Goal: Transaction & Acquisition: Purchase product/service

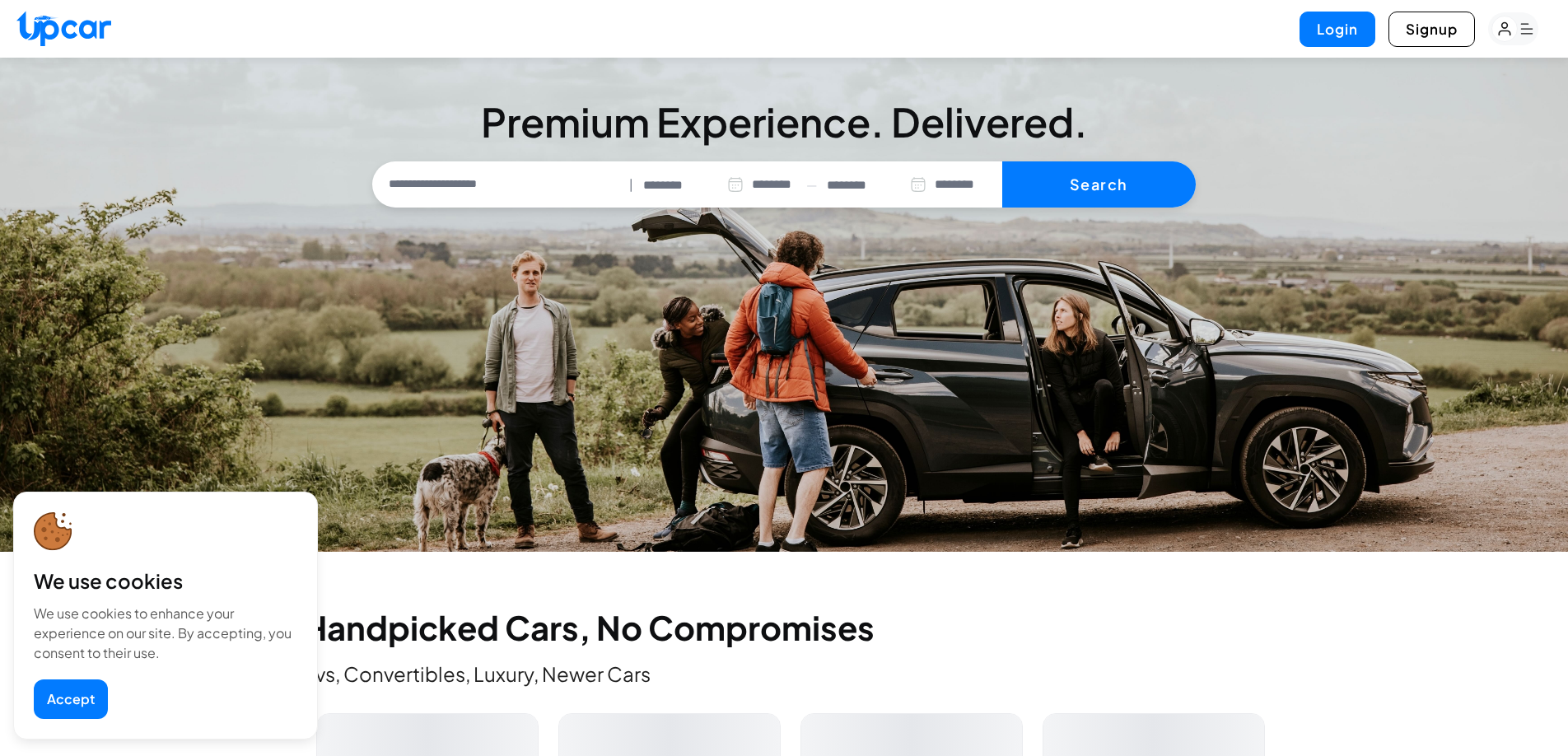
select select "********"
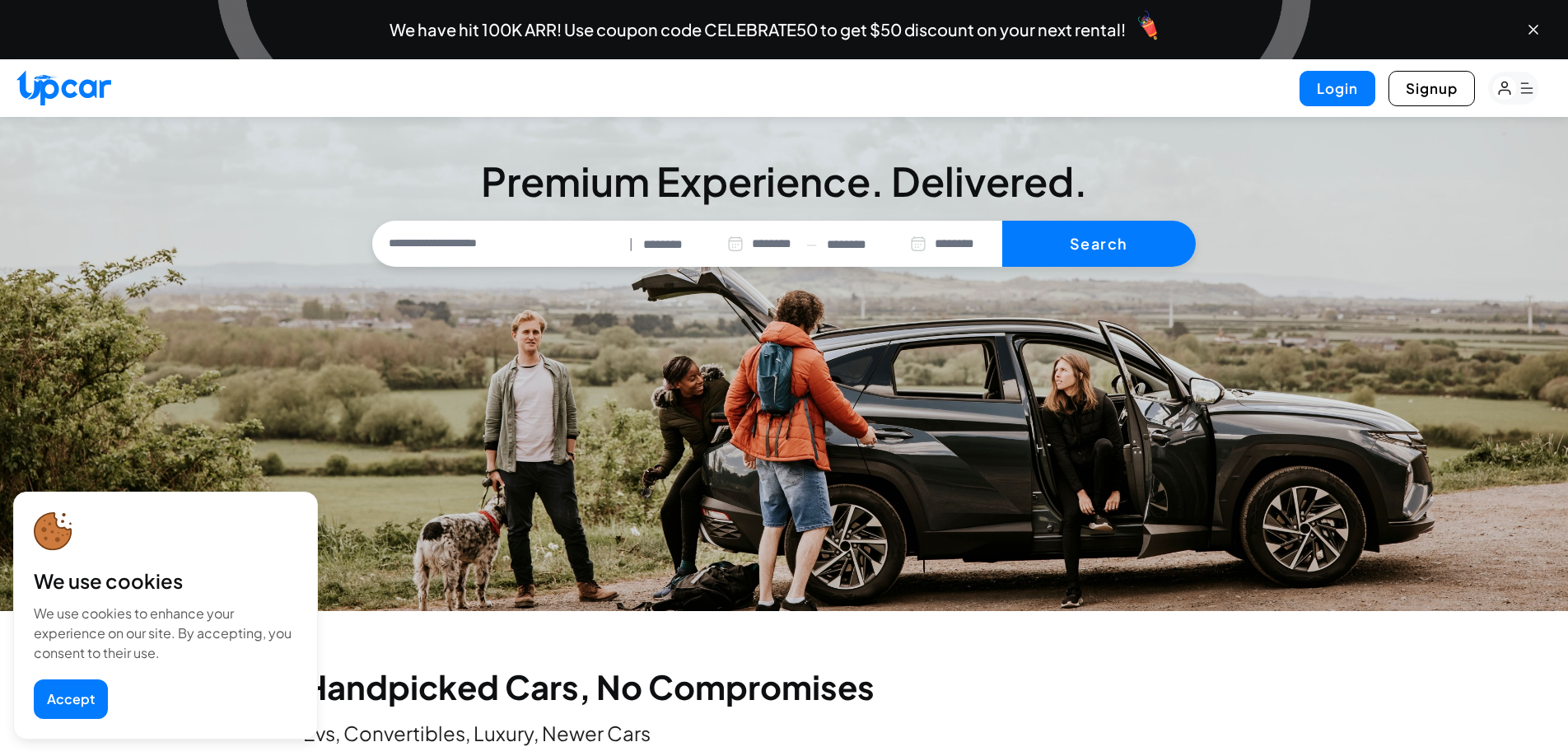
click at [48, 707] on button "Accept" at bounding box center [71, 699] width 74 height 40
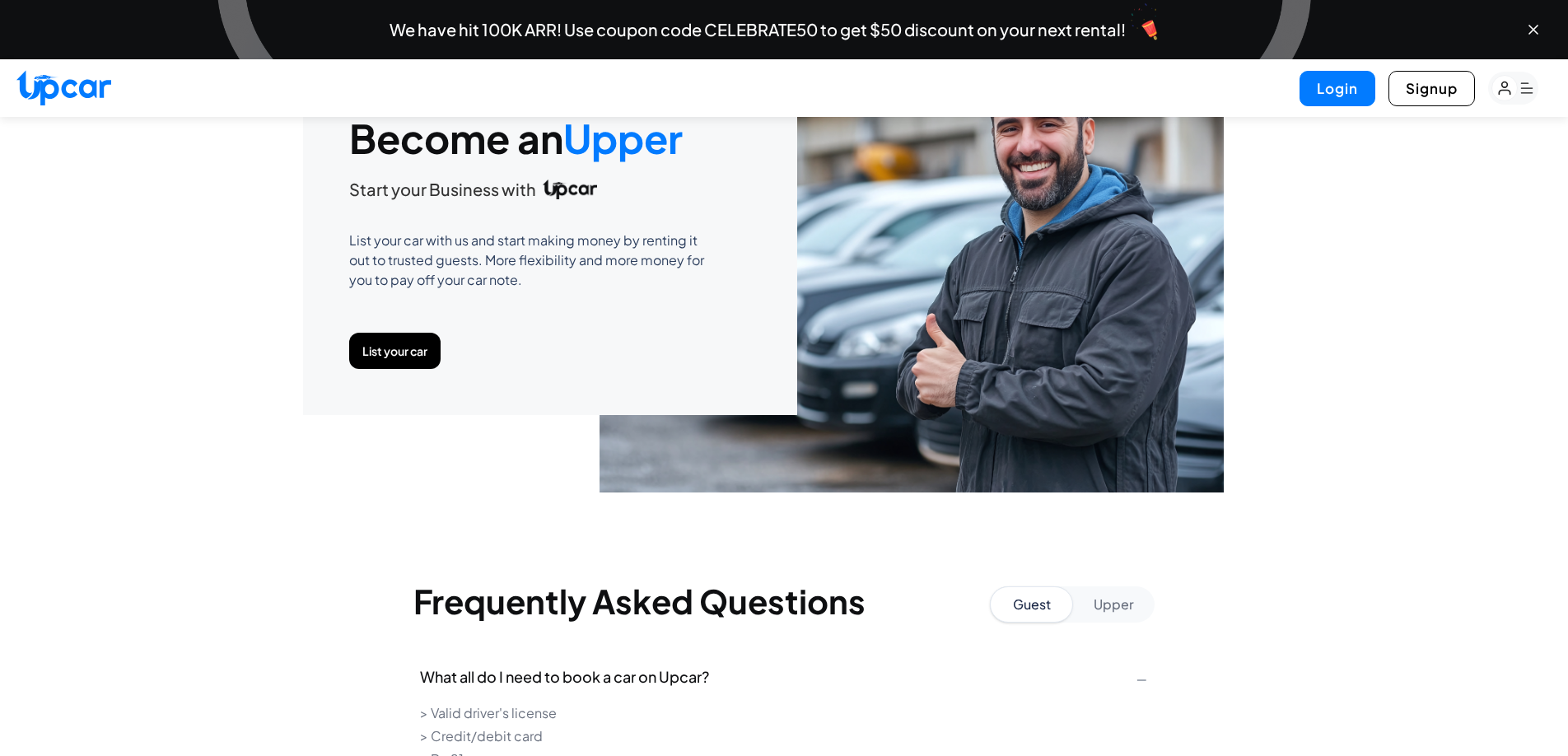
scroll to position [6770, 0]
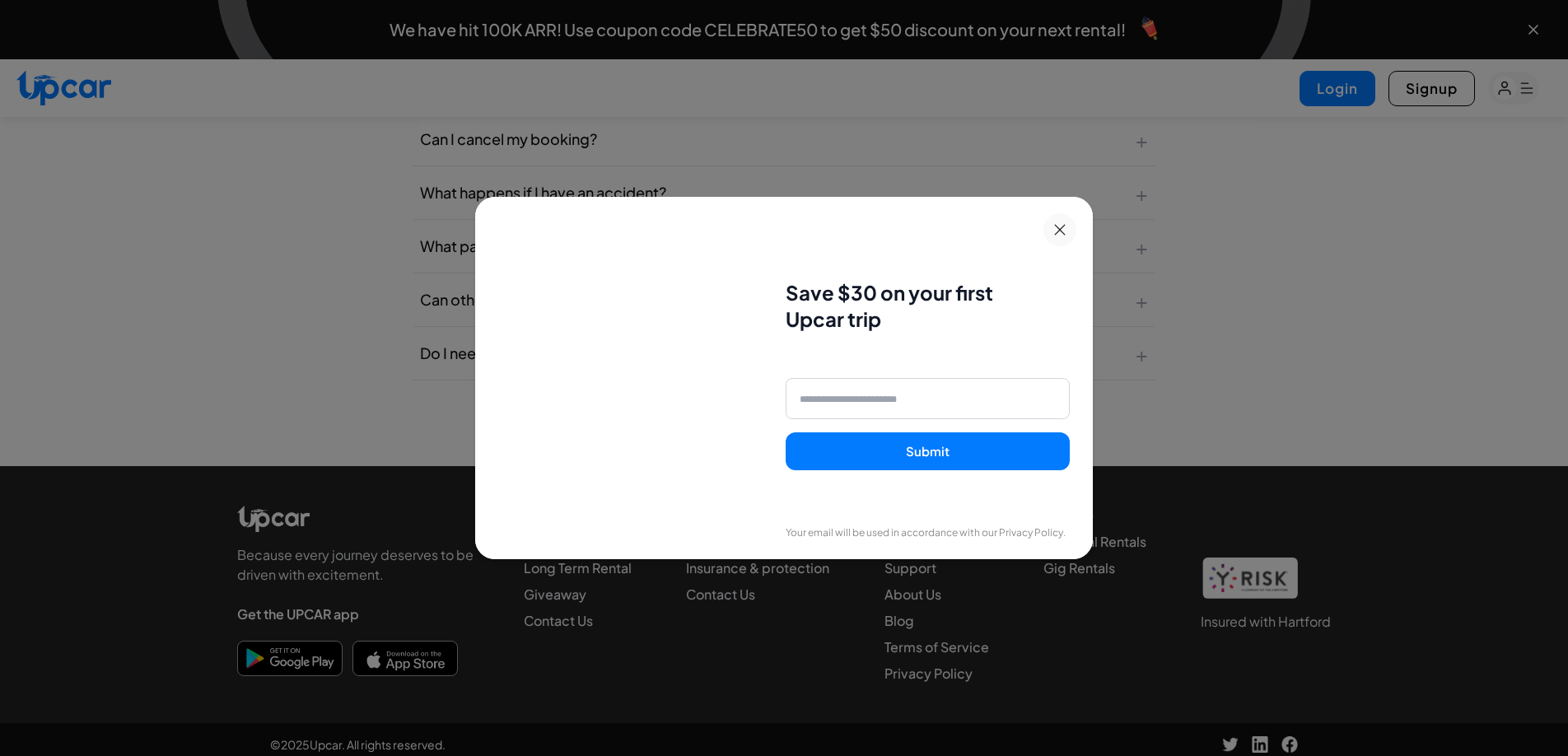
click at [1050, 227] on button at bounding box center [1060, 230] width 33 height 33
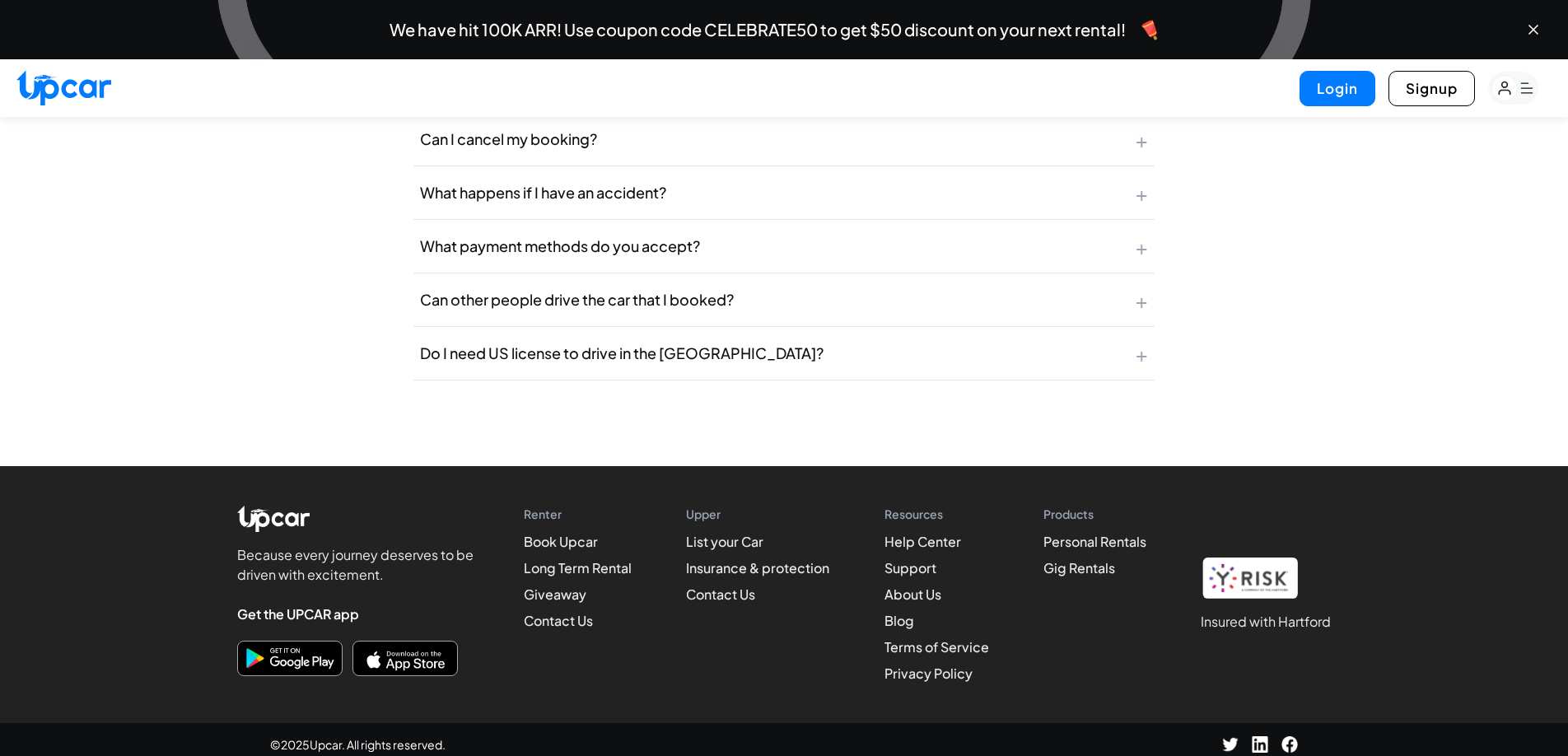
click at [1248, 563] on img at bounding box center [1250, 578] width 99 height 42
click at [1235, 612] on h1 "Insured with Hartford" at bounding box center [1266, 621] width 130 height 20
drag, startPoint x: 1235, startPoint y: 612, endPoint x: 1355, endPoint y: 606, distance: 120.1
click at [1235, 612] on h1 "Insured with Hartford" at bounding box center [1266, 621] width 130 height 20
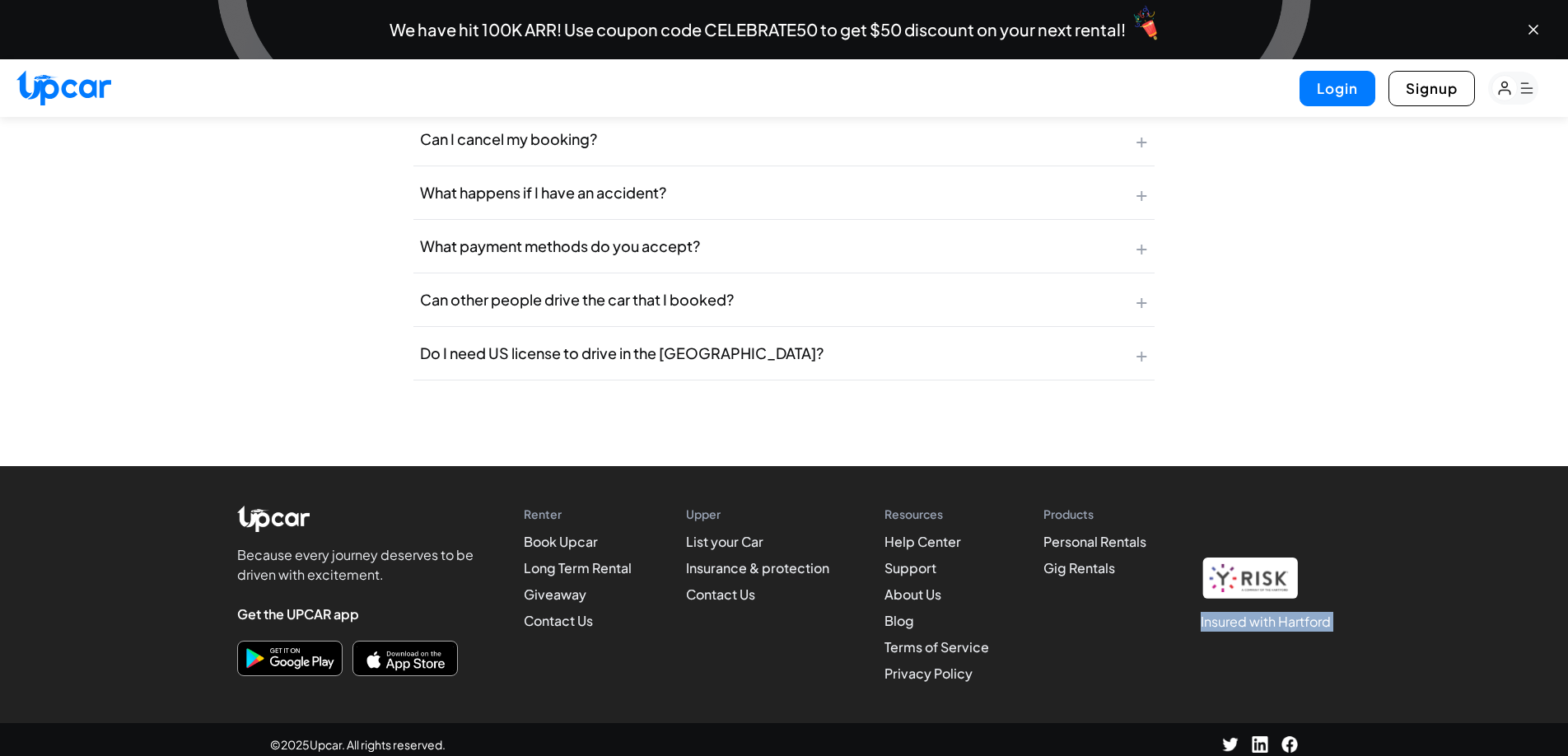
click at [1355, 606] on footer "Because every journey deserves to be driven with excitement. Get the UPCAR app …" at bounding box center [784, 615] width 1568 height 299
click at [1273, 573] on img at bounding box center [1250, 578] width 99 height 42
click at [1274, 573] on img at bounding box center [1250, 578] width 99 height 42
drag, startPoint x: 1274, startPoint y: 573, endPoint x: 1344, endPoint y: 561, distance: 71.0
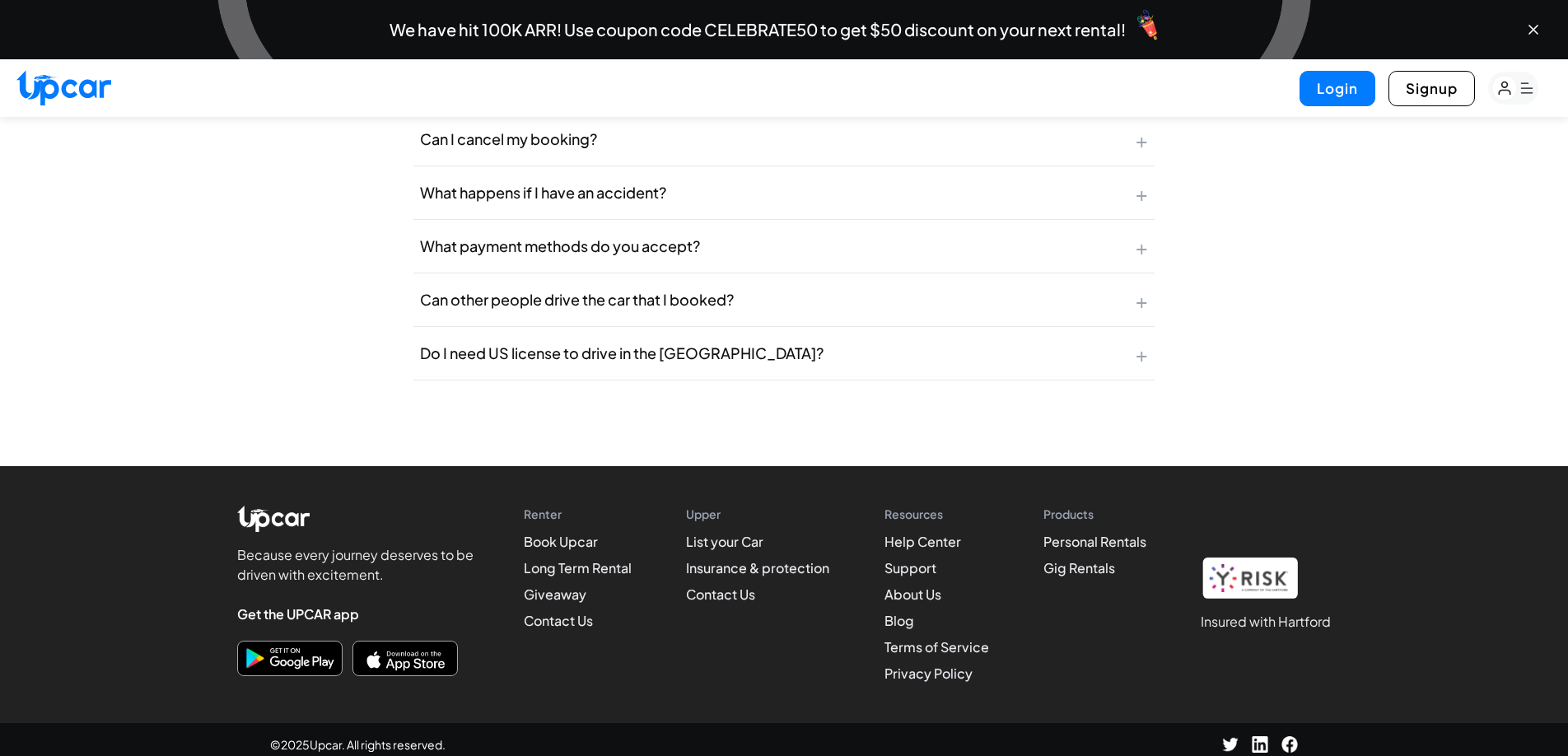
click at [1275, 573] on img at bounding box center [1250, 578] width 99 height 42
click at [1344, 561] on footer "Because every journey deserves to be driven with excitement. Get the UPCAR app …" at bounding box center [784, 615] width 1568 height 299
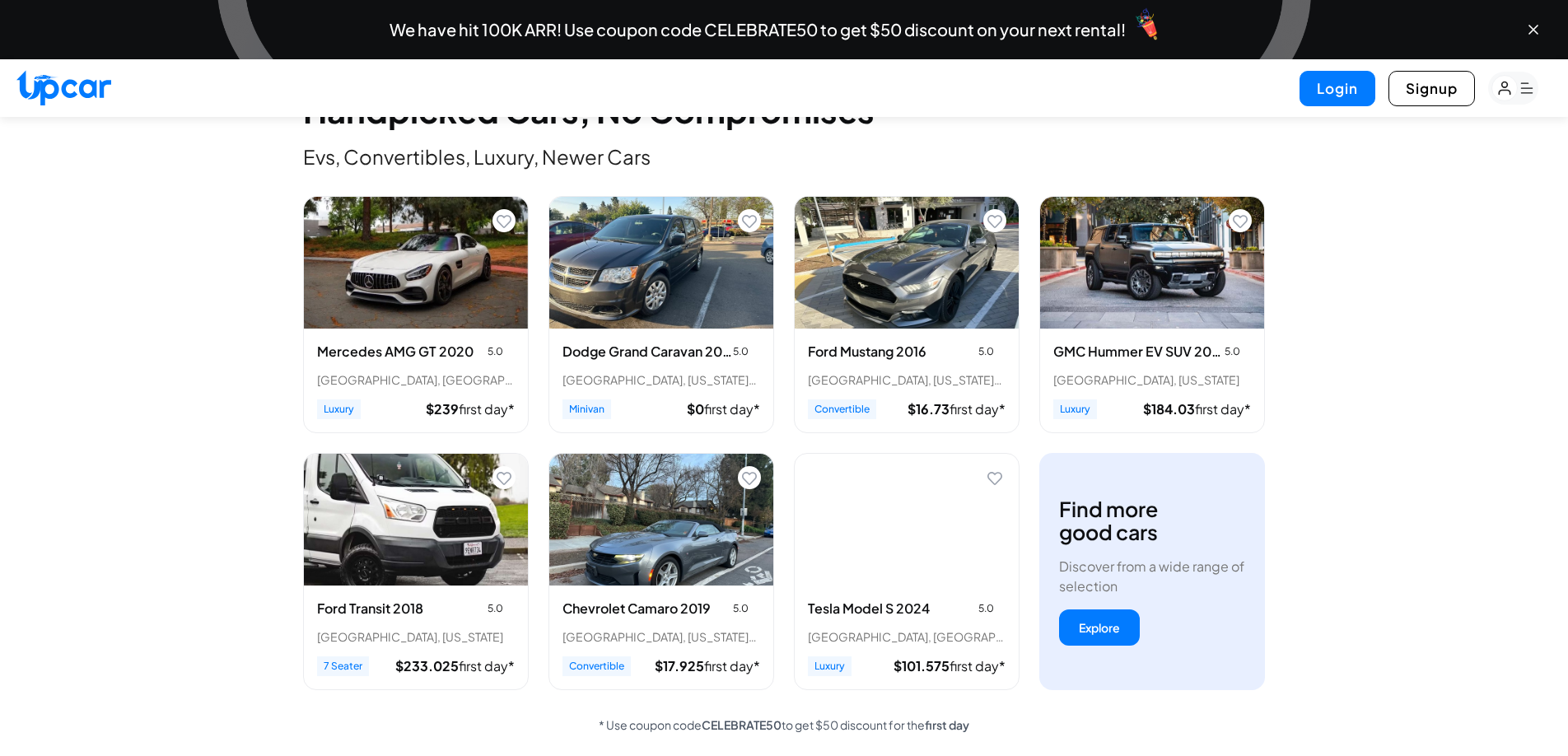
scroll to position [579, 0]
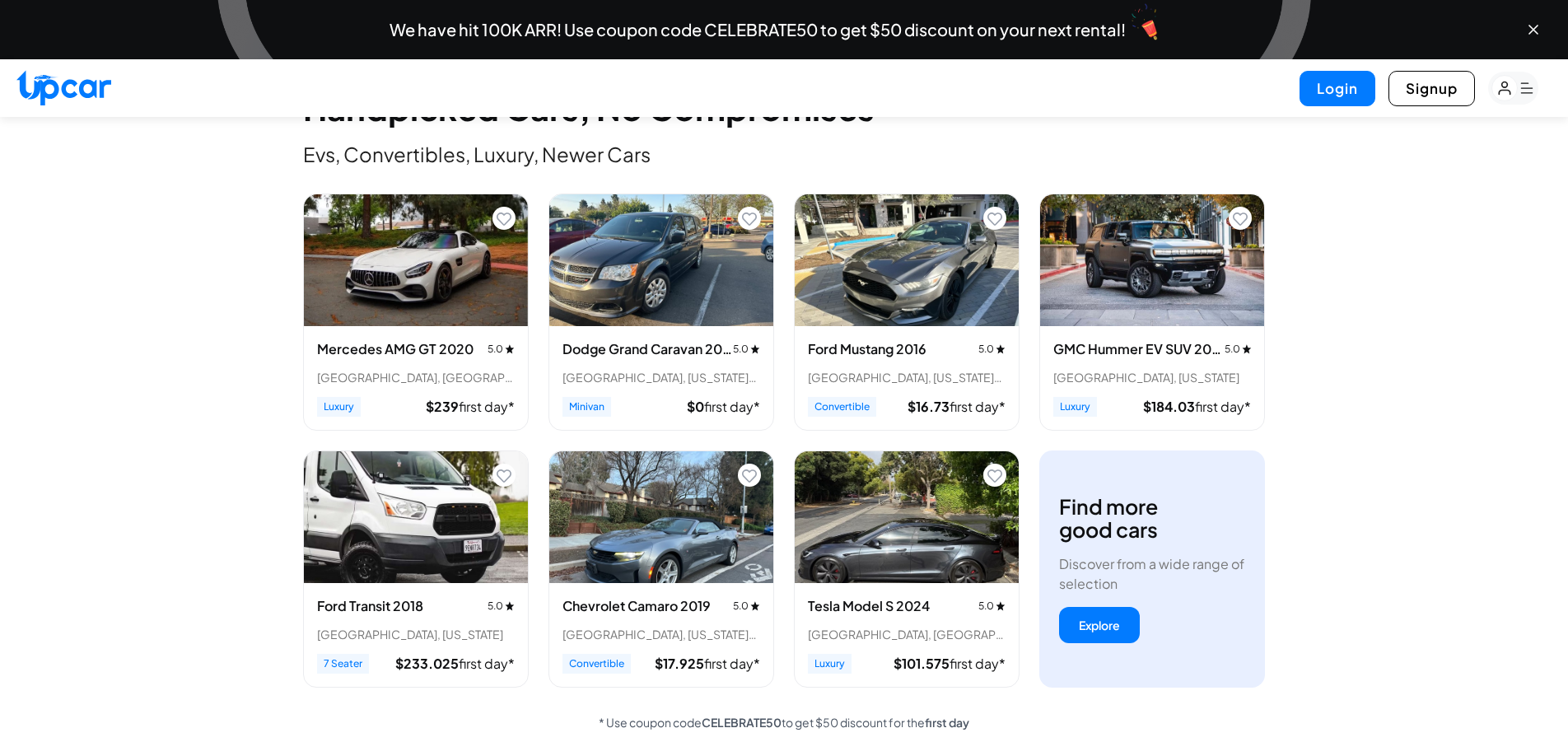
click at [1183, 398] on span "$ 184.03" at bounding box center [1168, 406] width 52 height 17
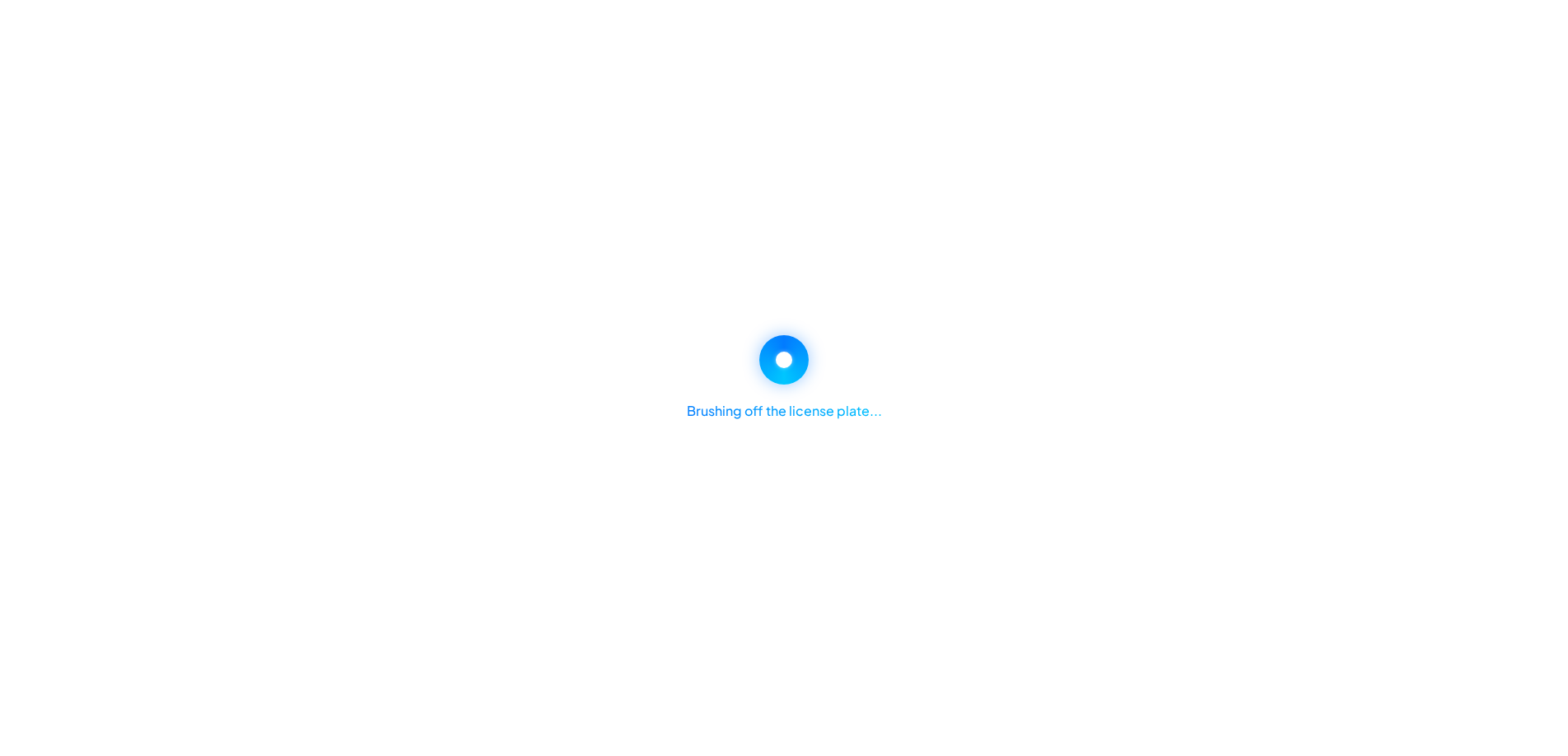
select select "********"
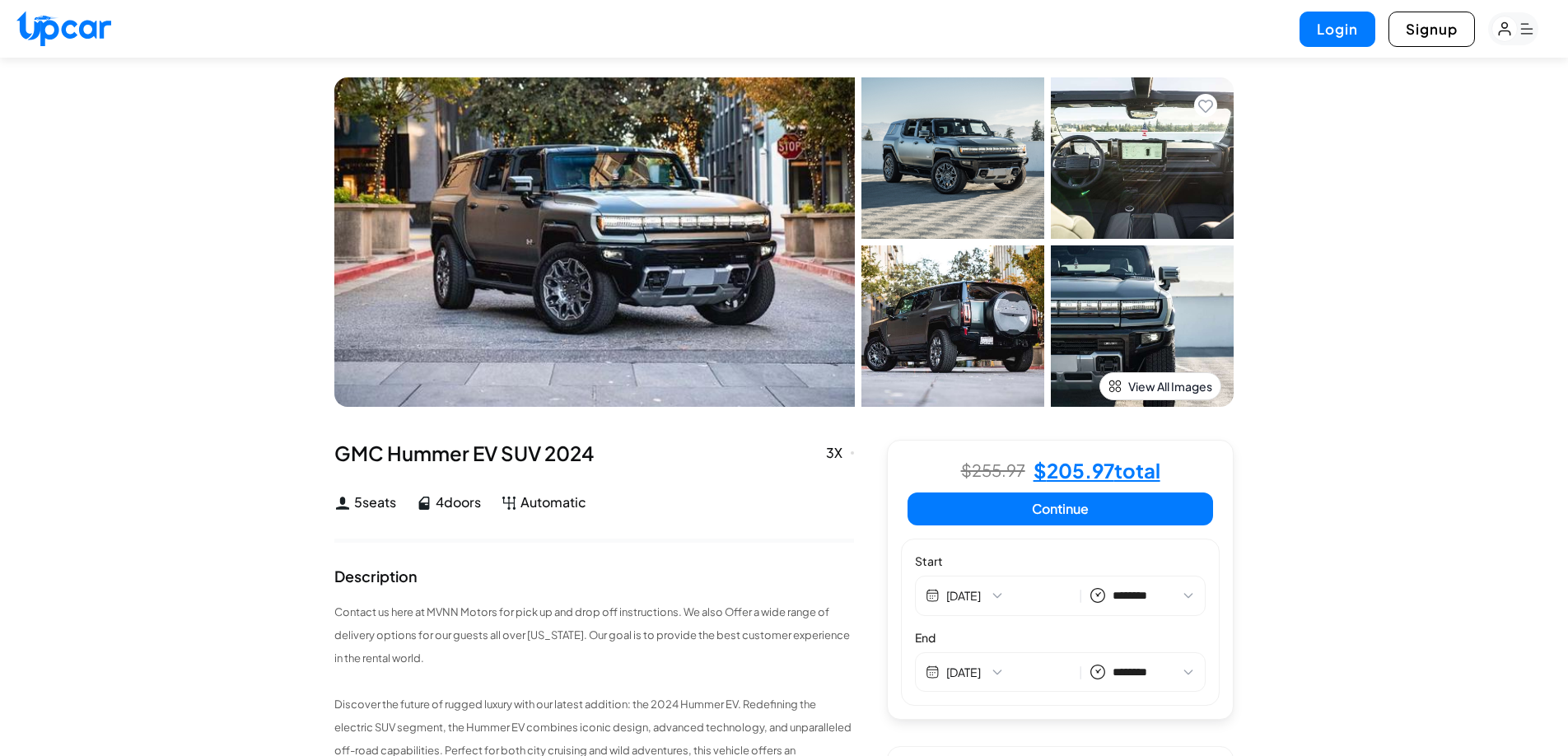
select select "********"
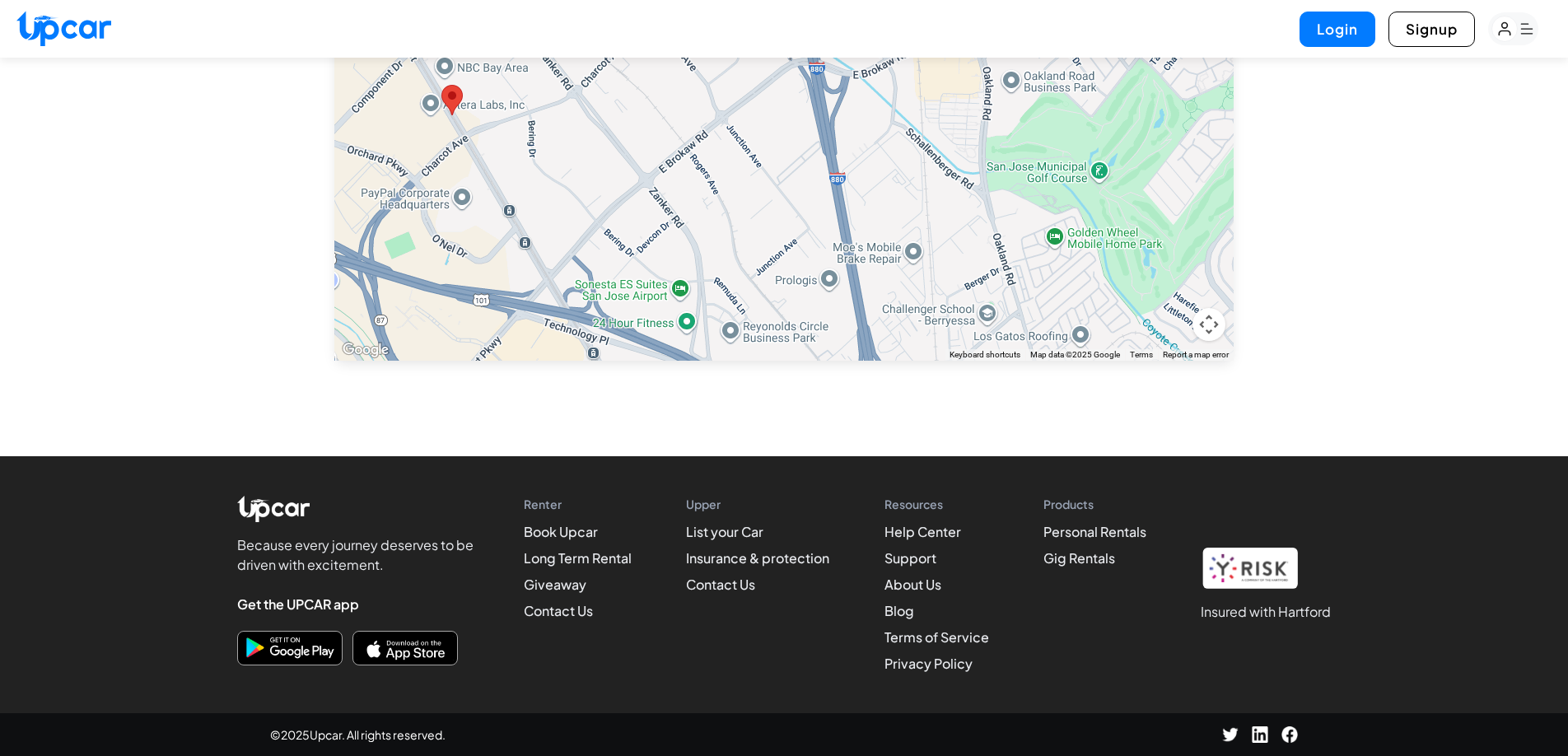
click at [765, 572] on ul "List your Car Insurance & protection Contact Us" at bounding box center [757, 558] width 143 height 72
click at [766, 563] on link "Insurance & protection" at bounding box center [757, 557] width 143 height 17
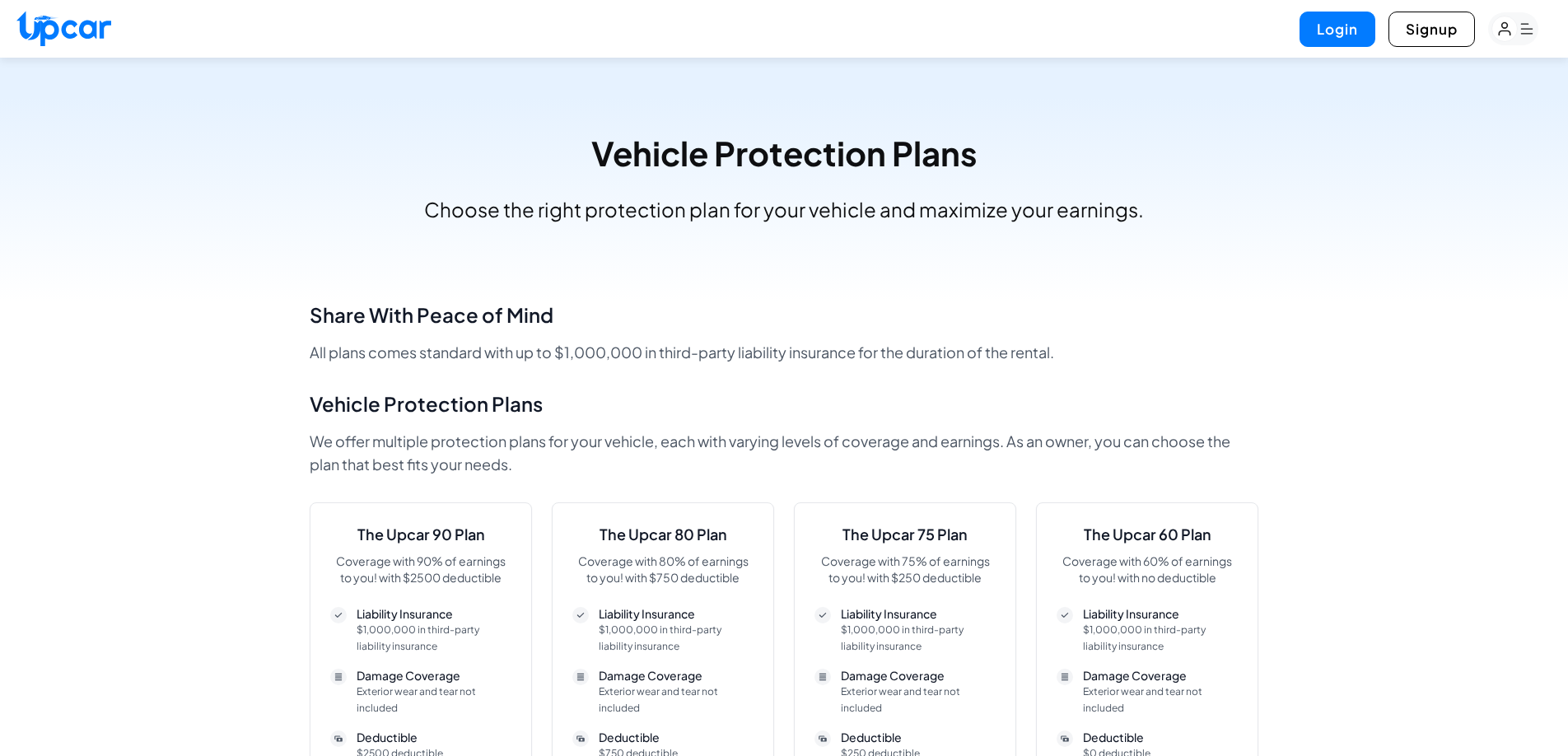
click at [749, 277] on section "Vehicle Protection Plans Choose the right protection plan for your vehicle and …" at bounding box center [784, 179] width 1568 height 243
click at [63, 27] on img at bounding box center [63, 28] width 95 height 35
select select "********"
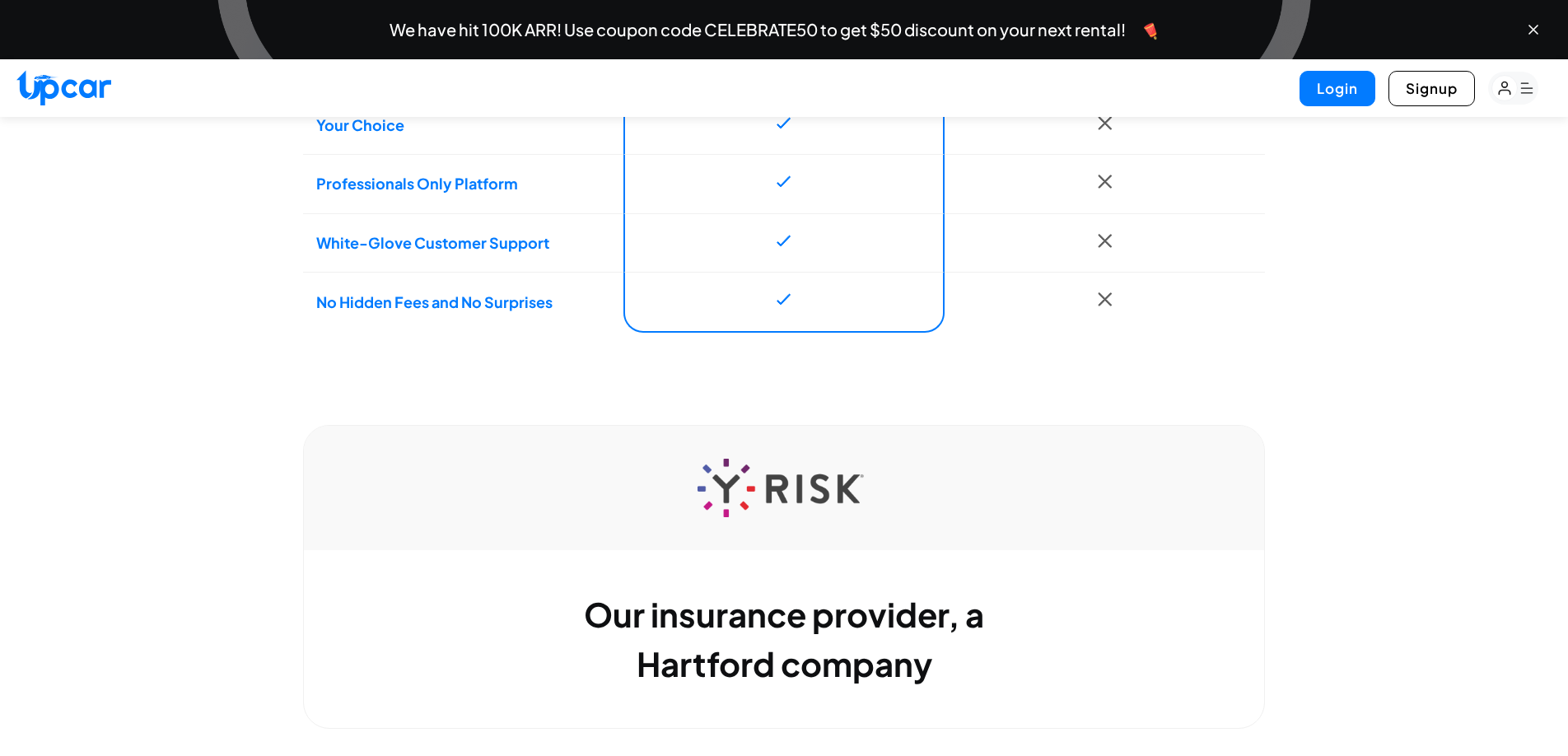
scroll to position [1854, 0]
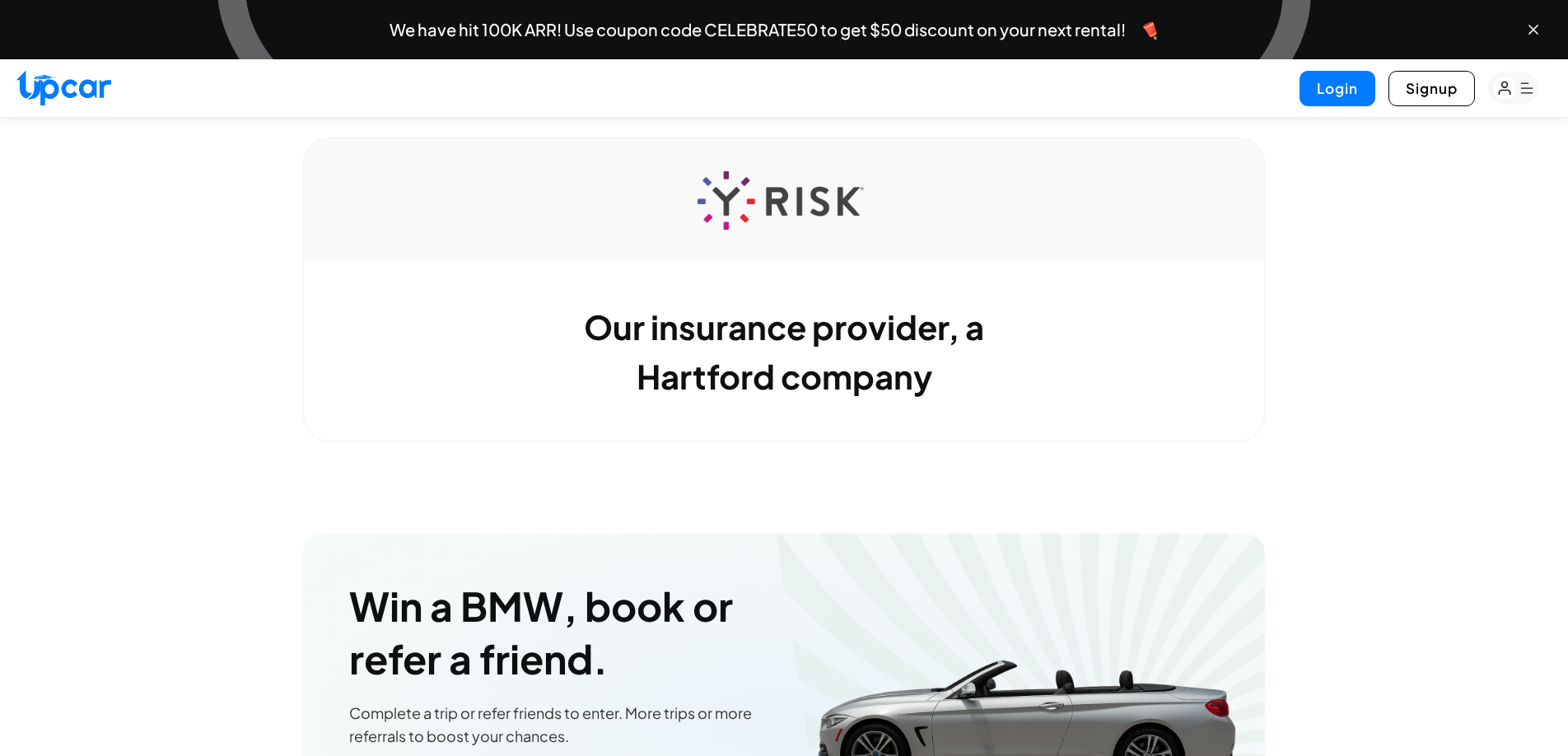
click at [794, 213] on img at bounding box center [784, 201] width 174 height 60
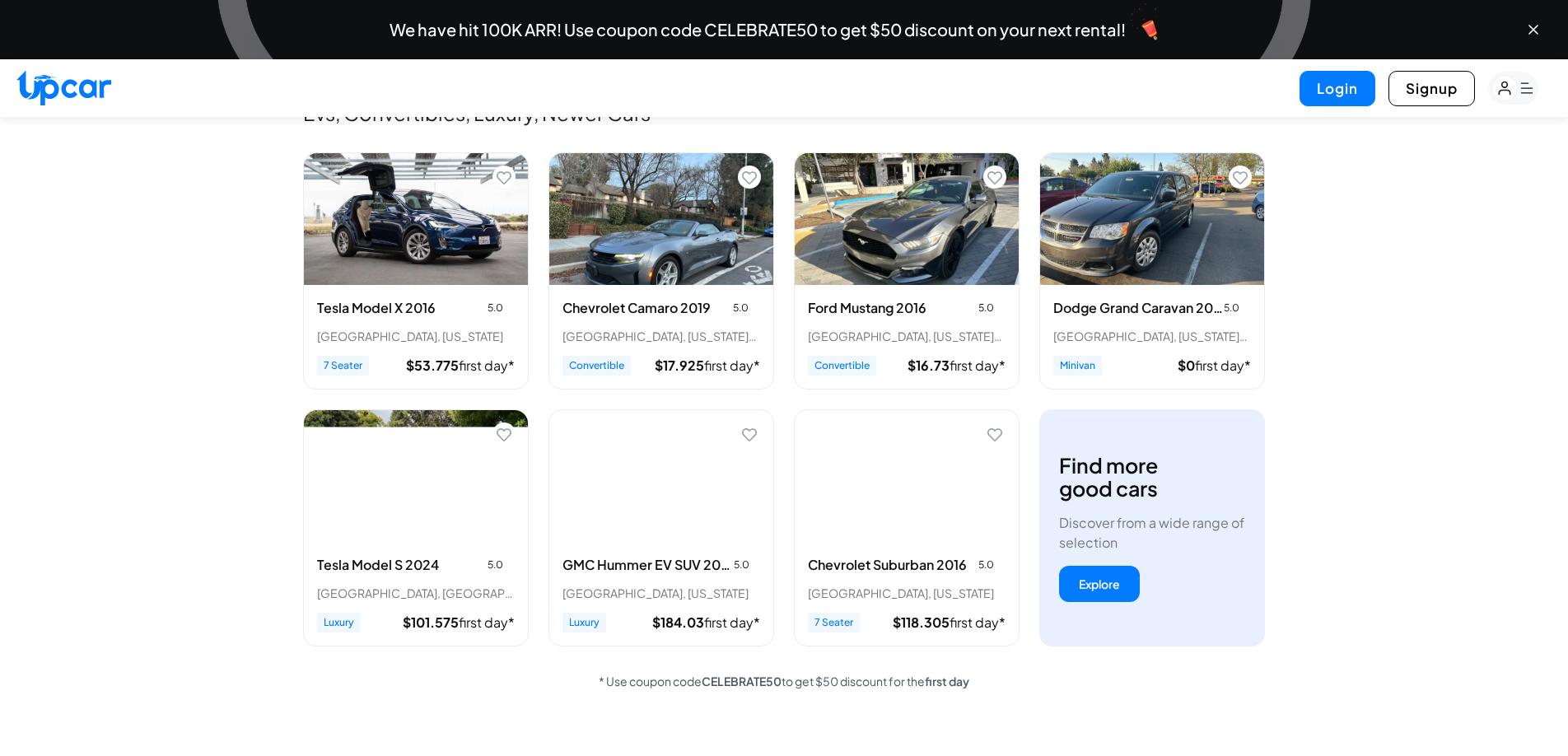
scroll to position [0, 0]
